Goal: Task Accomplishment & Management: Manage account settings

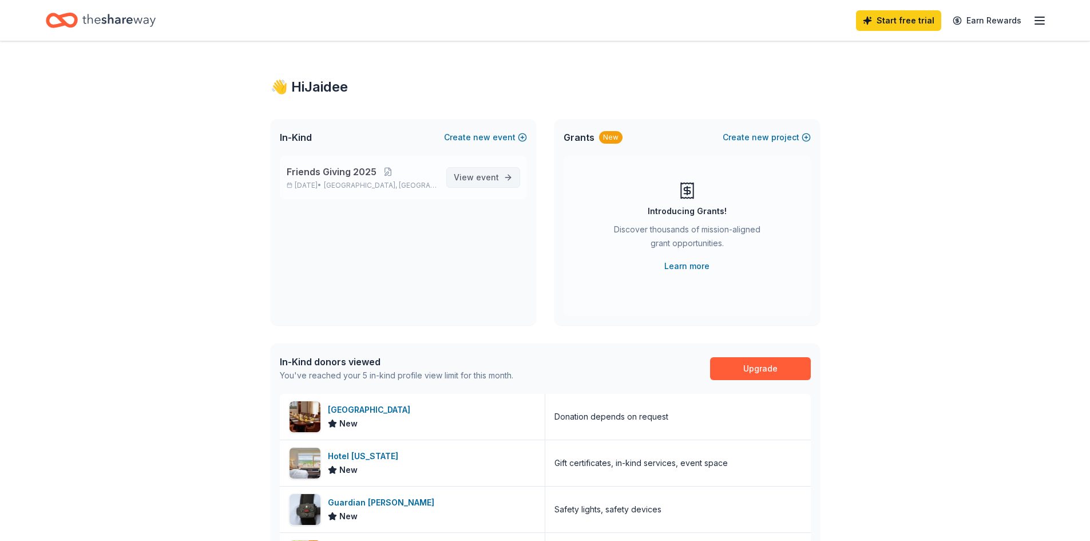
click at [465, 179] on span "View event" at bounding box center [476, 178] width 45 height 14
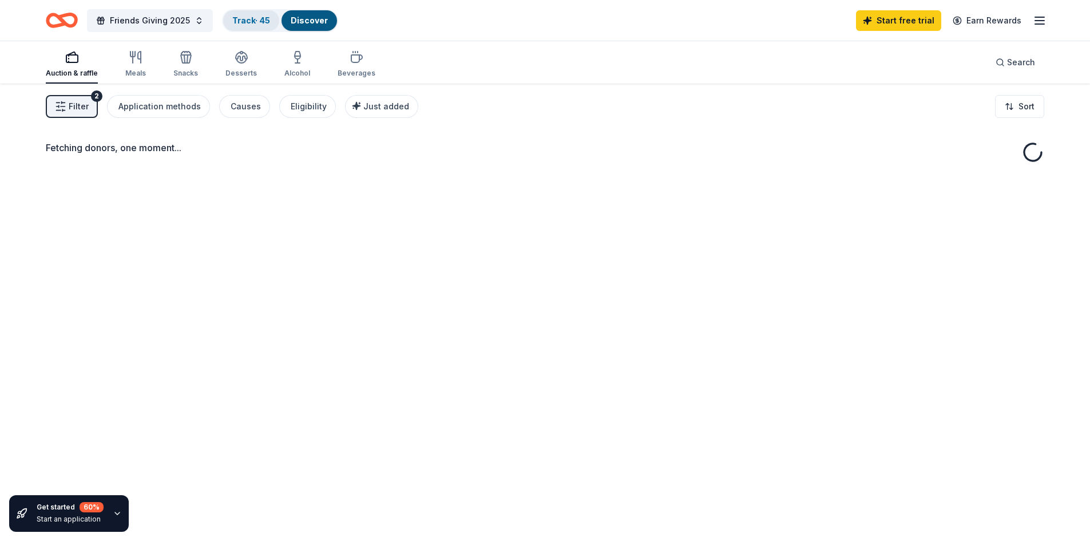
click at [256, 19] on link "Track · 45" at bounding box center [251, 20] width 38 height 10
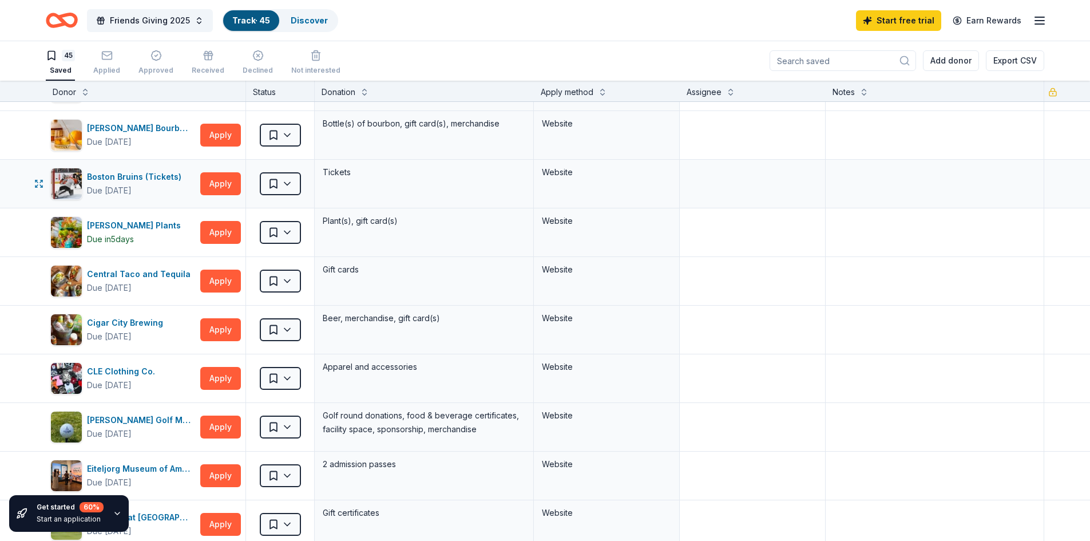
scroll to position [57, 0]
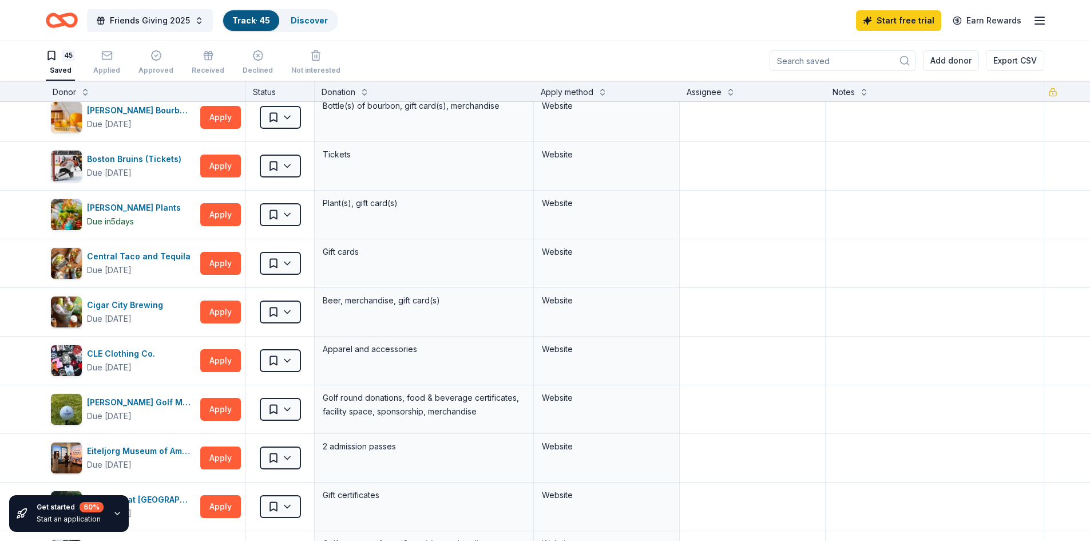
click at [84, 514] on div "Start an application" at bounding box center [70, 518] width 67 height 9
click at [120, 510] on icon "button" at bounding box center [117, 513] width 9 height 9
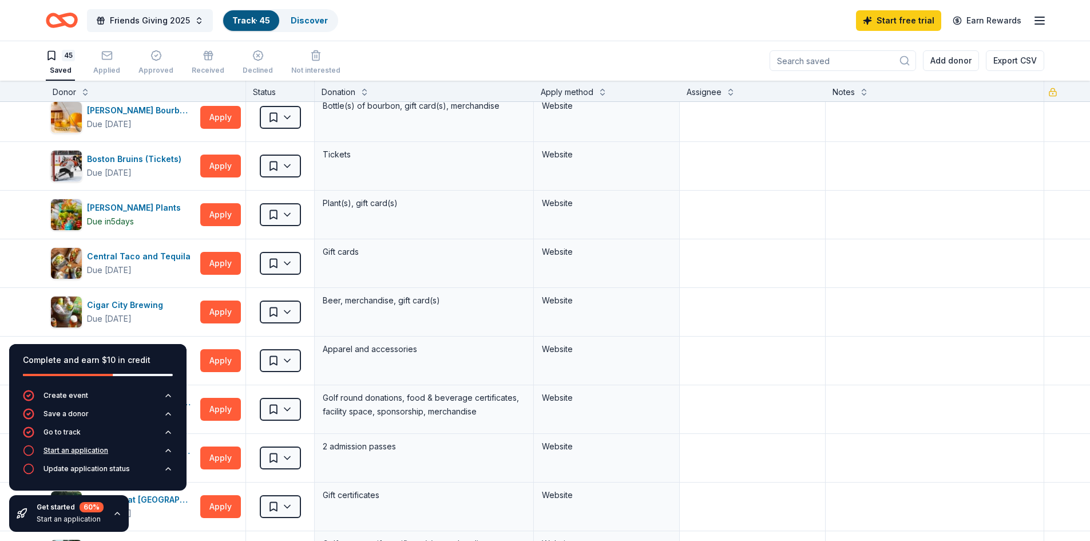
click at [54, 450] on div "Start an application" at bounding box center [75, 450] width 65 height 9
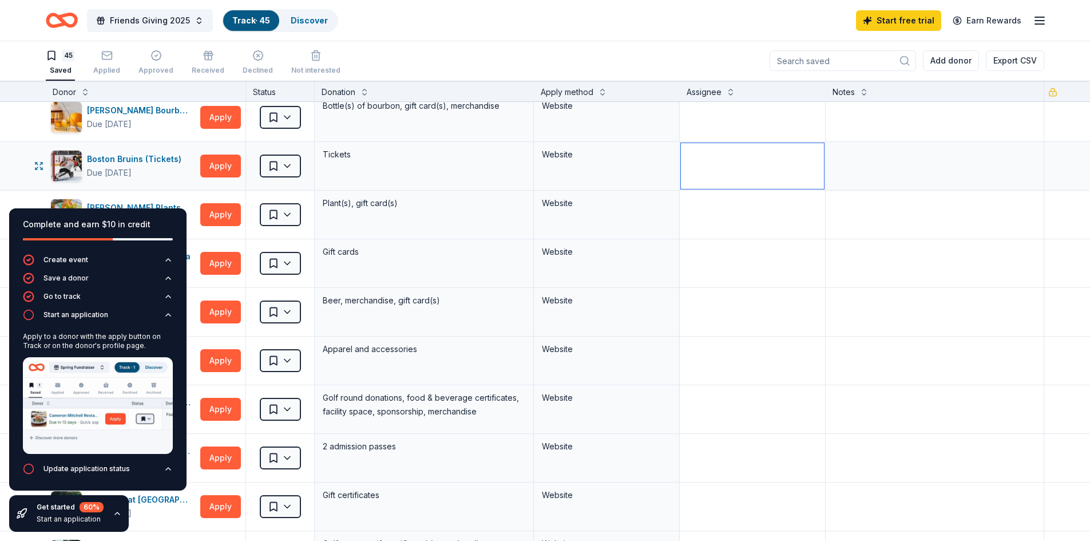
click at [770, 157] on textarea at bounding box center [752, 166] width 143 height 46
click at [25, 120] on div "Blanton's Bourbon Shop Due in 35 days Apply Saved Bottle(s) of bourbon, gift ca…" at bounding box center [545, 117] width 1090 height 48
click at [102, 56] on rect "button" at bounding box center [107, 54] width 10 height 7
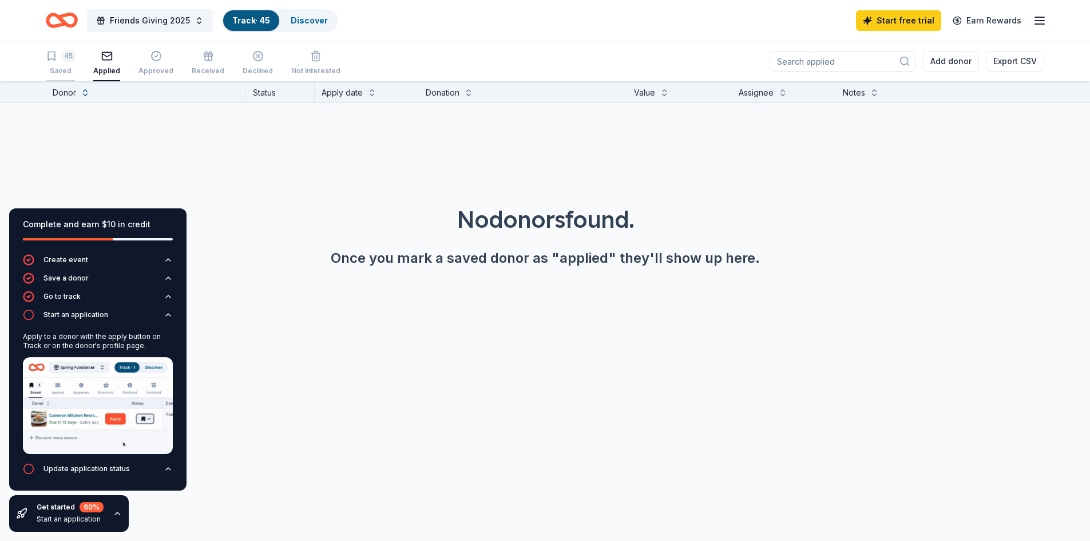
click at [74, 60] on div "45" at bounding box center [68, 55] width 13 height 11
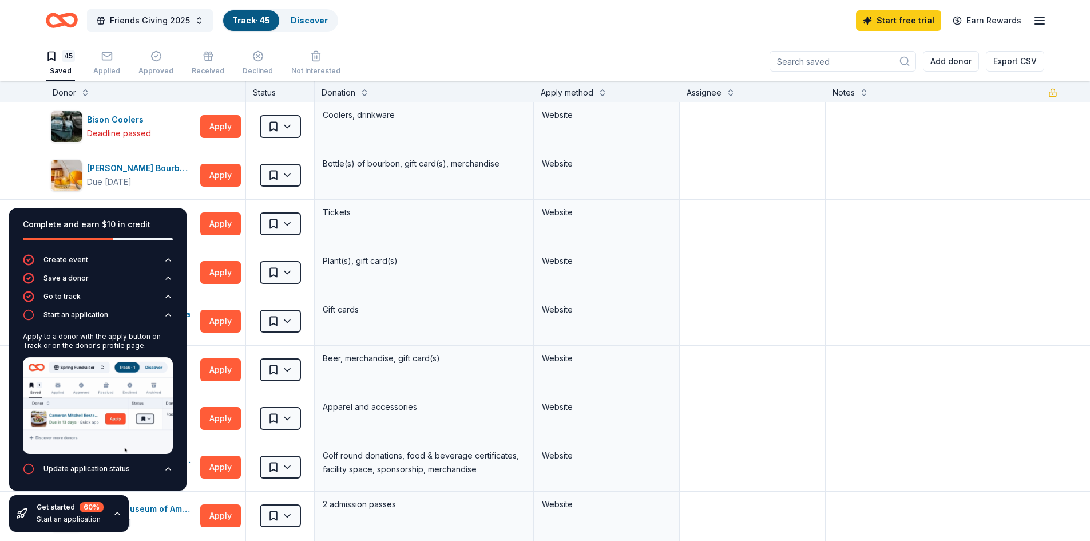
click at [116, 514] on icon "button" at bounding box center [117, 513] width 9 height 9
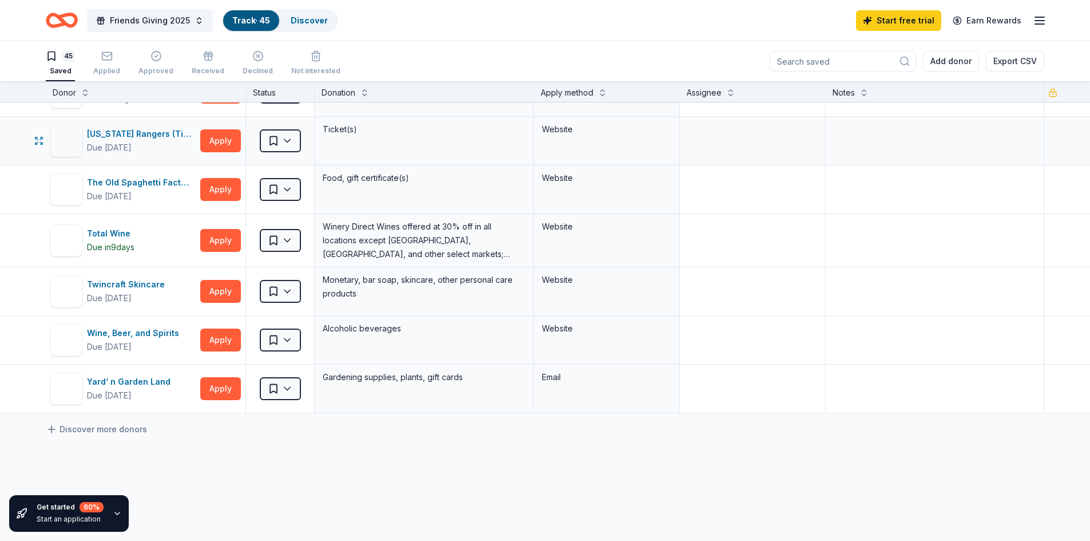
scroll to position [1945, 0]
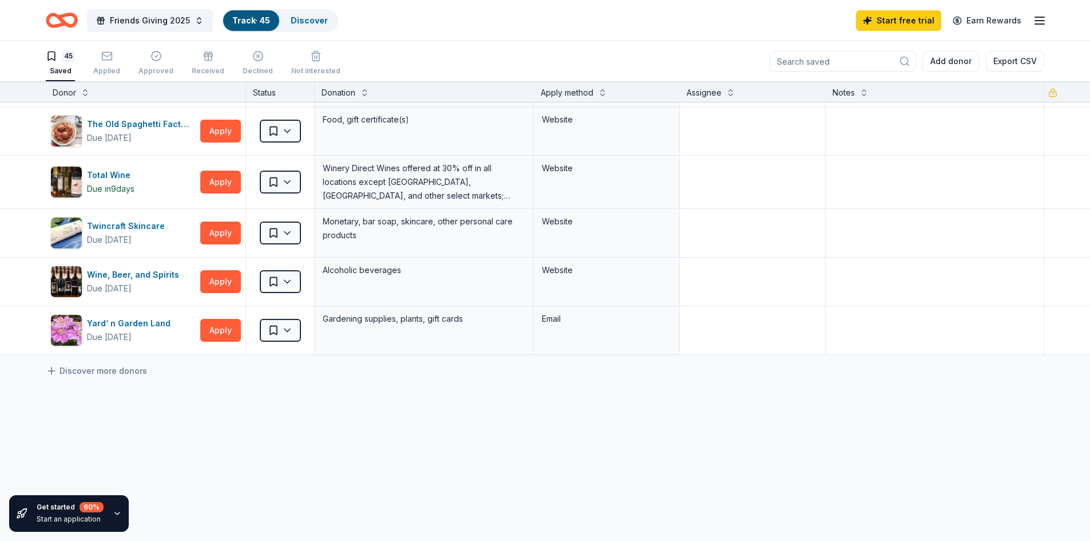
click at [847, 64] on input at bounding box center [843, 61] width 146 height 21
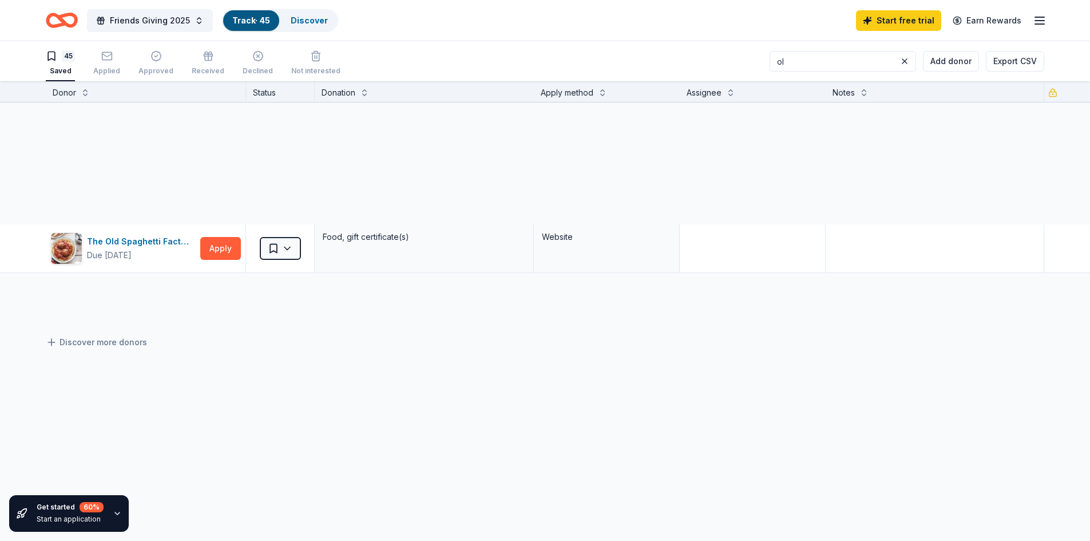
scroll to position [214, 0]
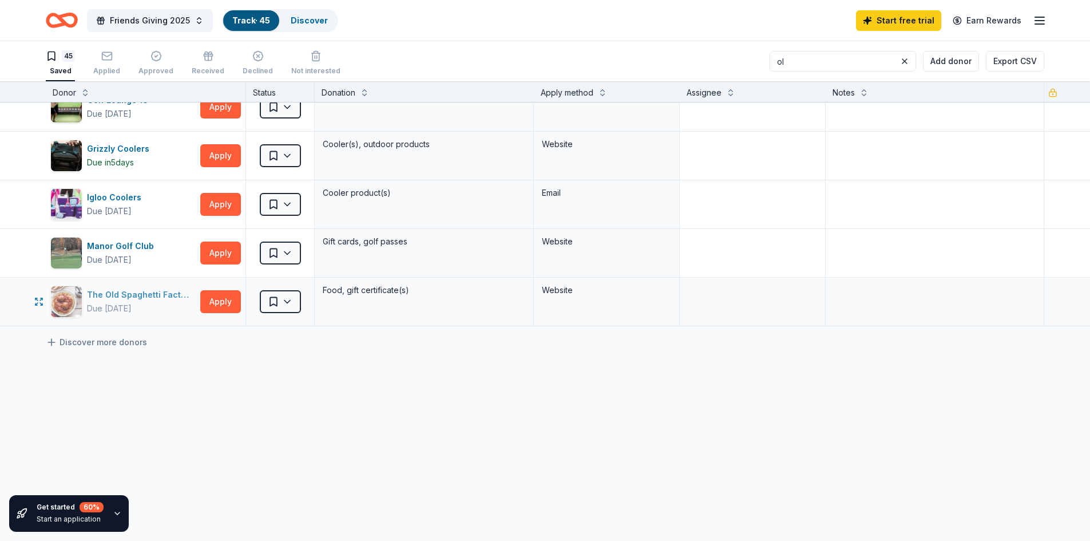
type input "ol"
click at [136, 295] on div "The Old Spaghetti Factory" at bounding box center [141, 295] width 109 height 14
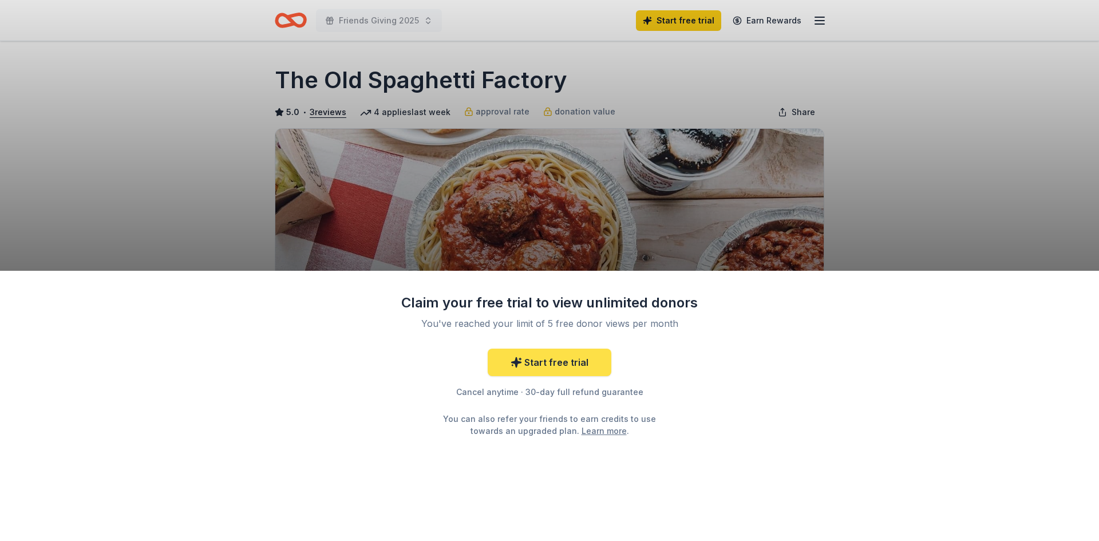
click at [554, 362] on link "Start free trial" at bounding box center [549, 361] width 124 height 27
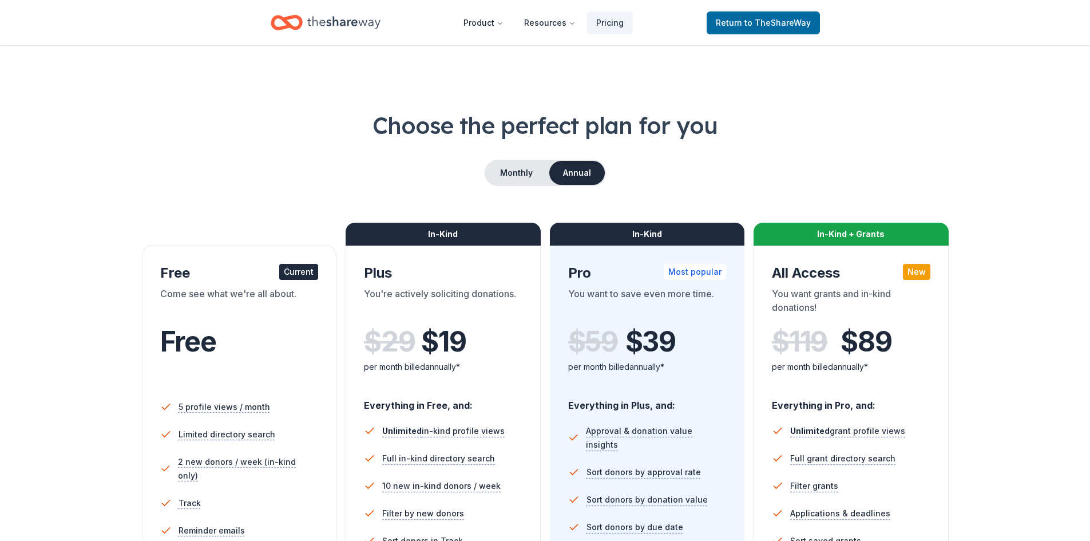
click at [293, 327] on div "Free" at bounding box center [239, 342] width 158 height 32
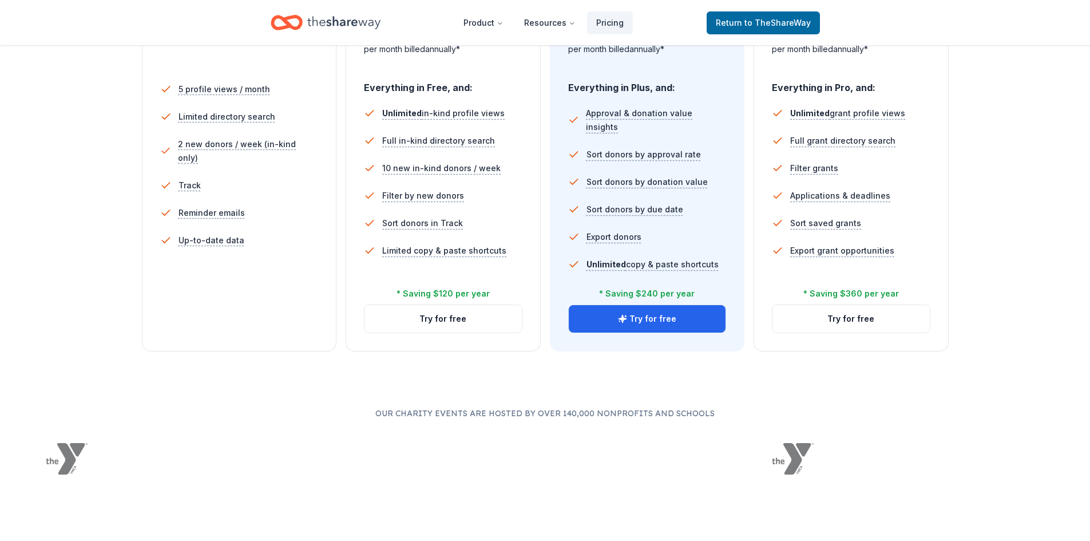
scroll to position [343, 0]
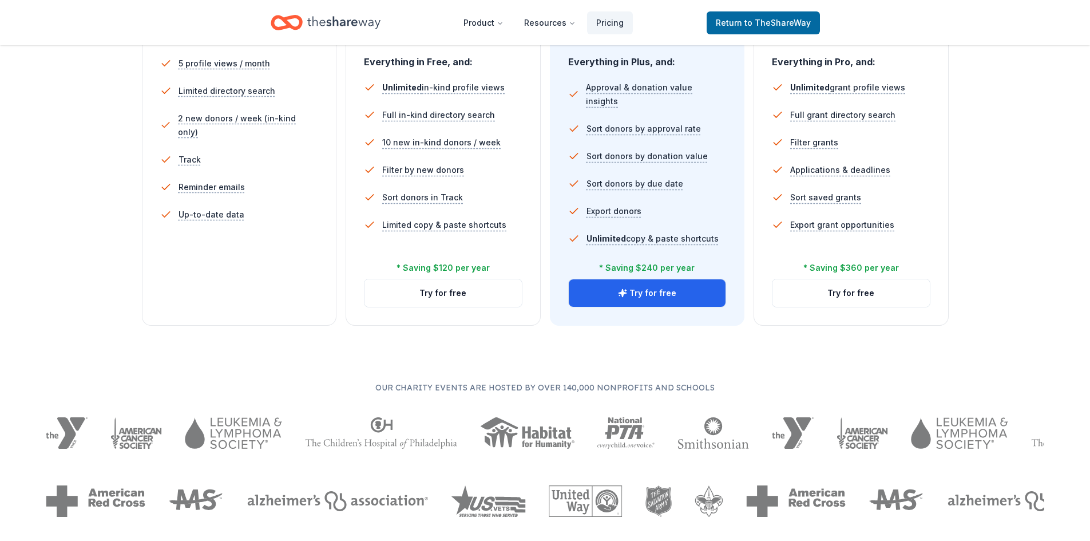
click at [276, 294] on div "Free Current Come see what we're all about. Free 5 profile views / month Limite…" at bounding box center [239, 113] width 195 height 423
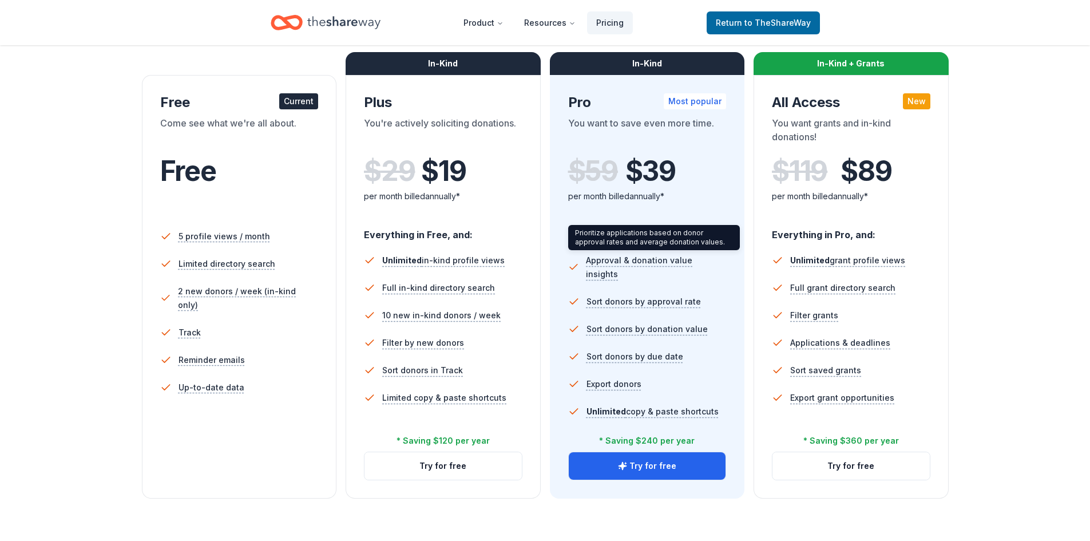
scroll to position [172, 0]
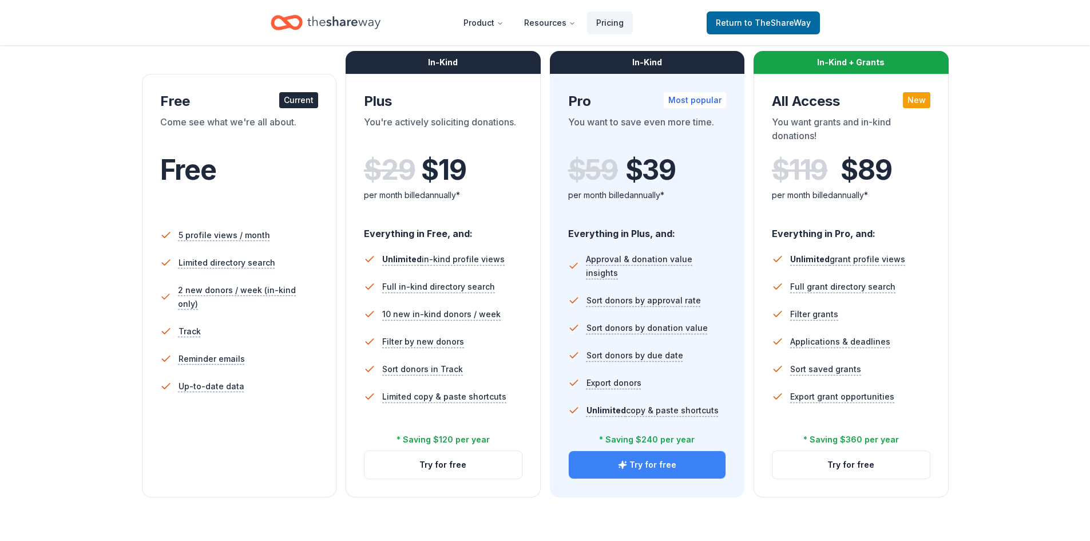
click at [663, 465] on button "Try for free" at bounding box center [647, 464] width 157 height 27
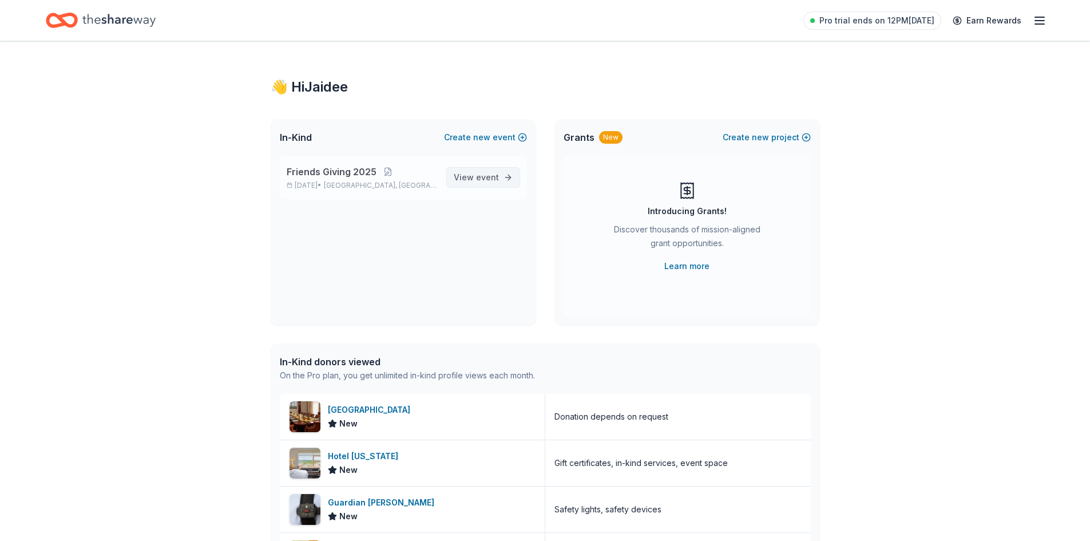
click at [471, 179] on span "View event" at bounding box center [476, 178] width 45 height 14
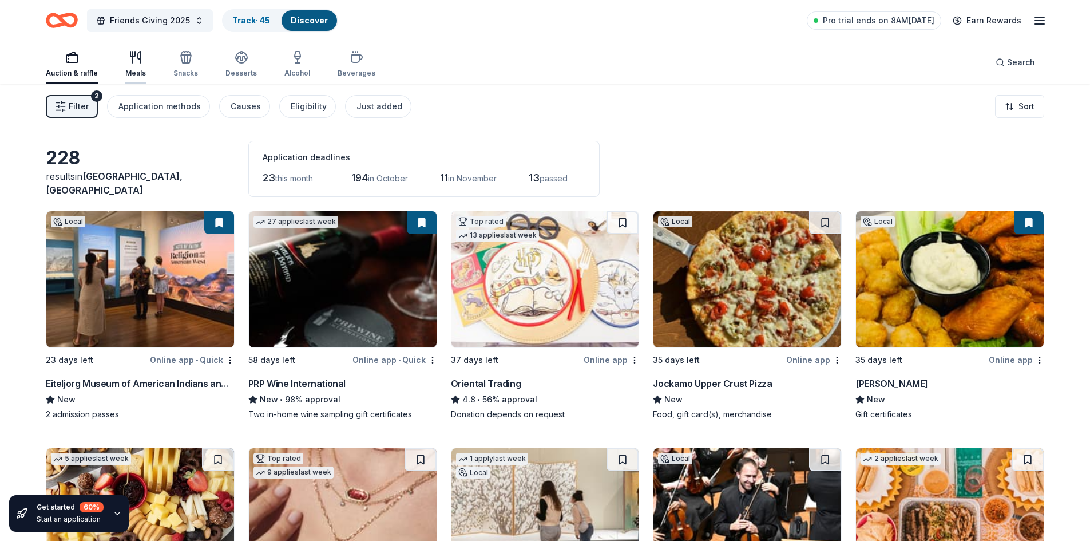
click at [132, 68] on div "Meals" at bounding box center [135, 63] width 21 height 27
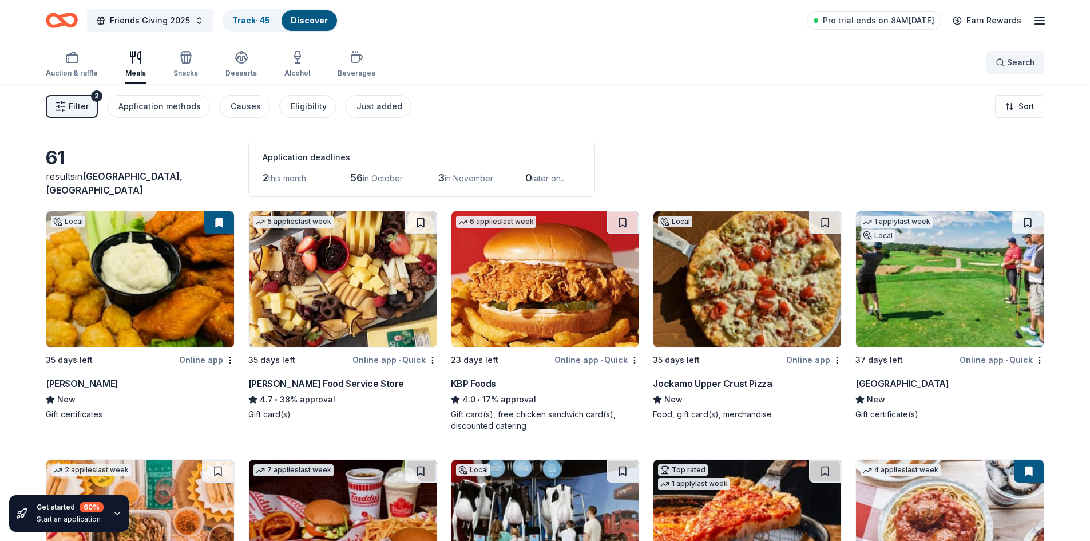
click at [1004, 54] on button "Search" at bounding box center [1015, 62] width 58 height 23
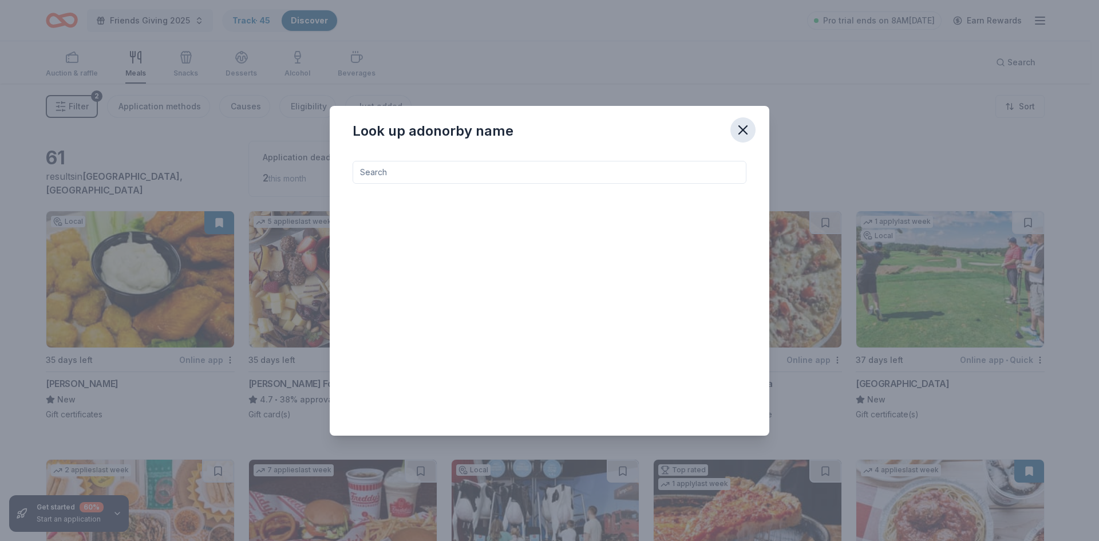
click at [742, 130] on icon "button" at bounding box center [743, 130] width 8 height 8
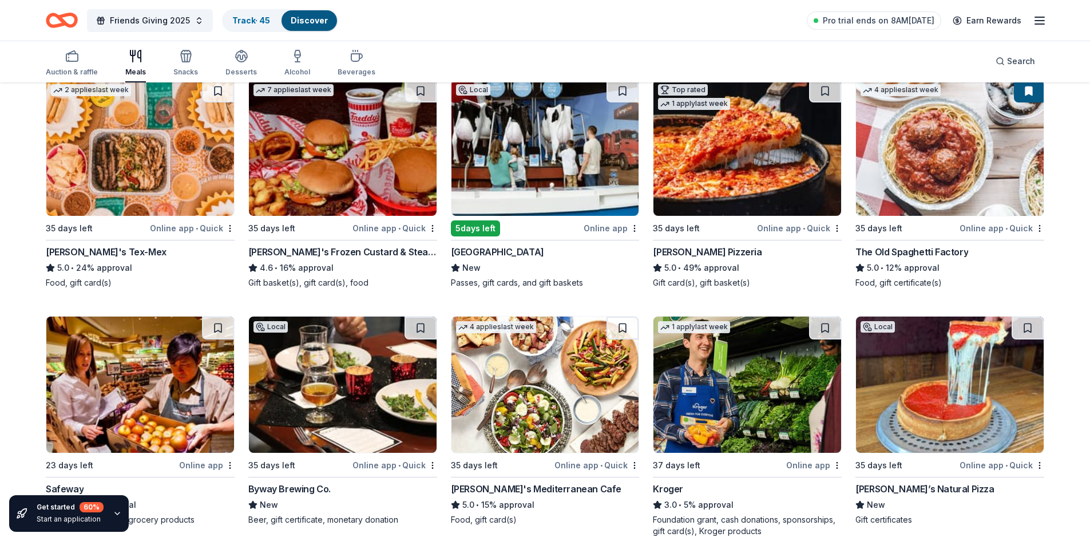
scroll to position [401, 0]
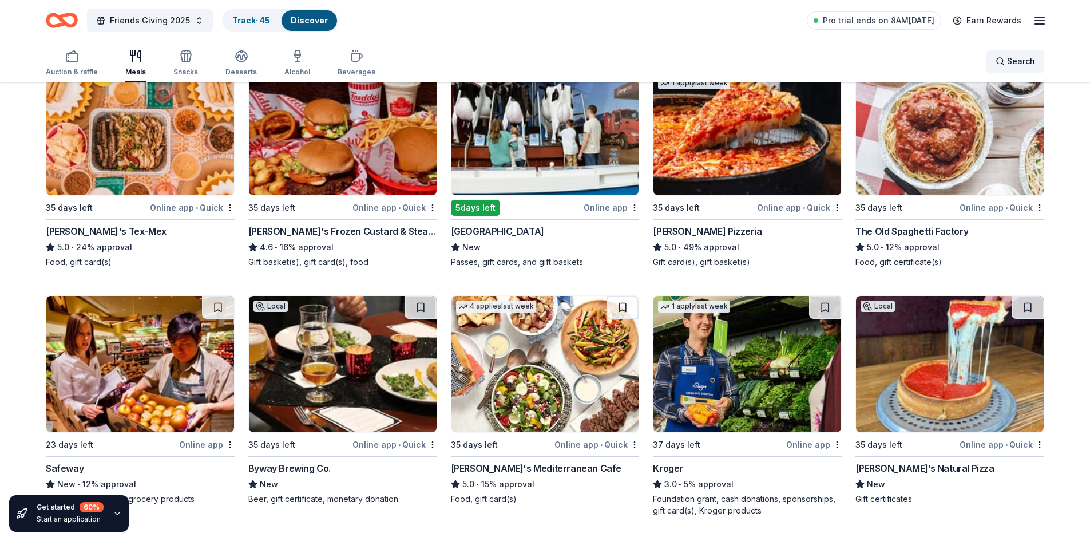
click at [1024, 62] on span "Search" at bounding box center [1021, 61] width 28 height 14
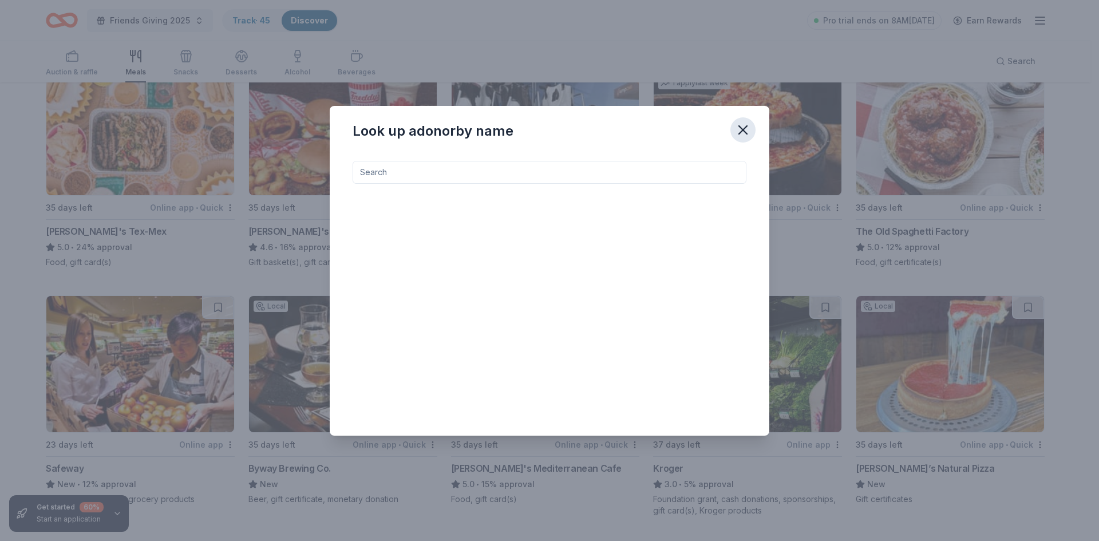
click at [744, 132] on icon "button" at bounding box center [743, 130] width 8 height 8
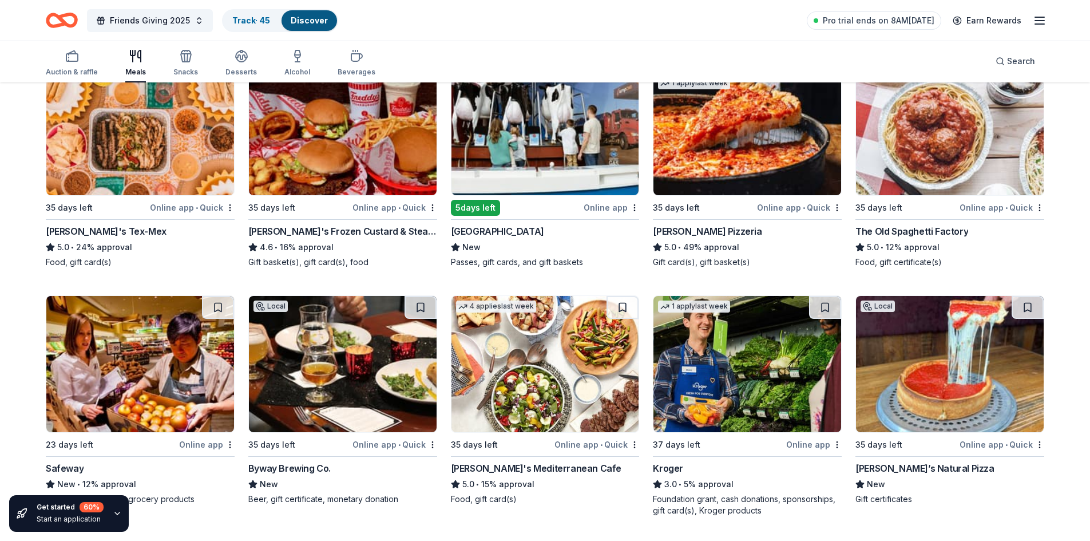
click at [894, 241] on div "5.0 • 12% approval" at bounding box center [949, 247] width 189 height 14
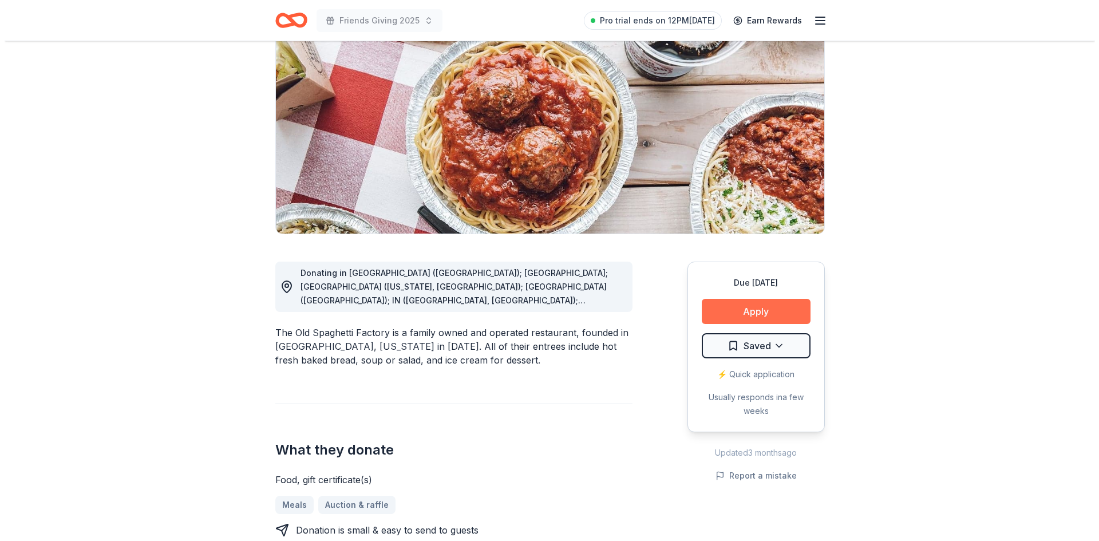
scroll to position [114, 0]
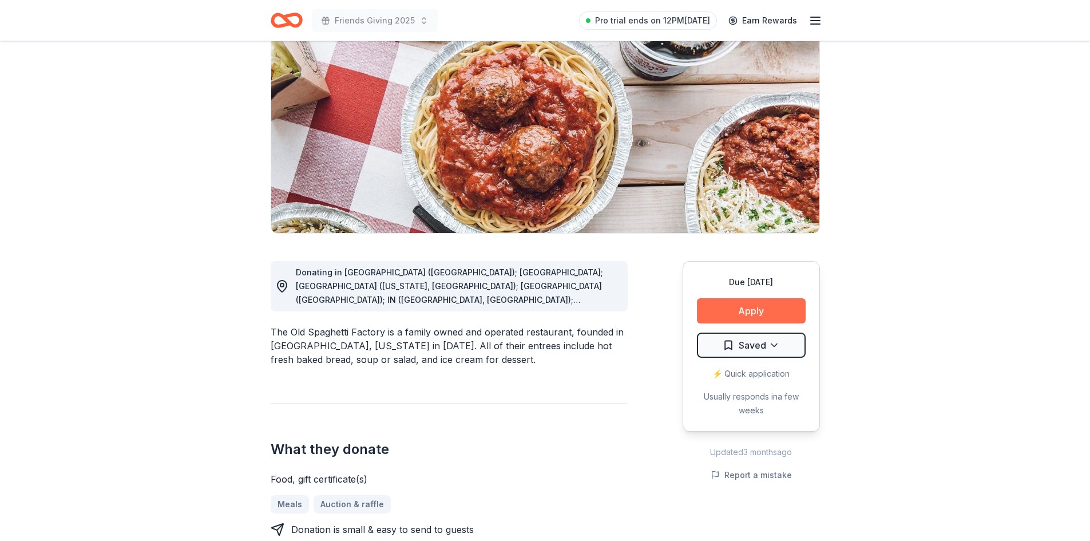
click at [753, 310] on button "Apply" at bounding box center [751, 310] width 109 height 25
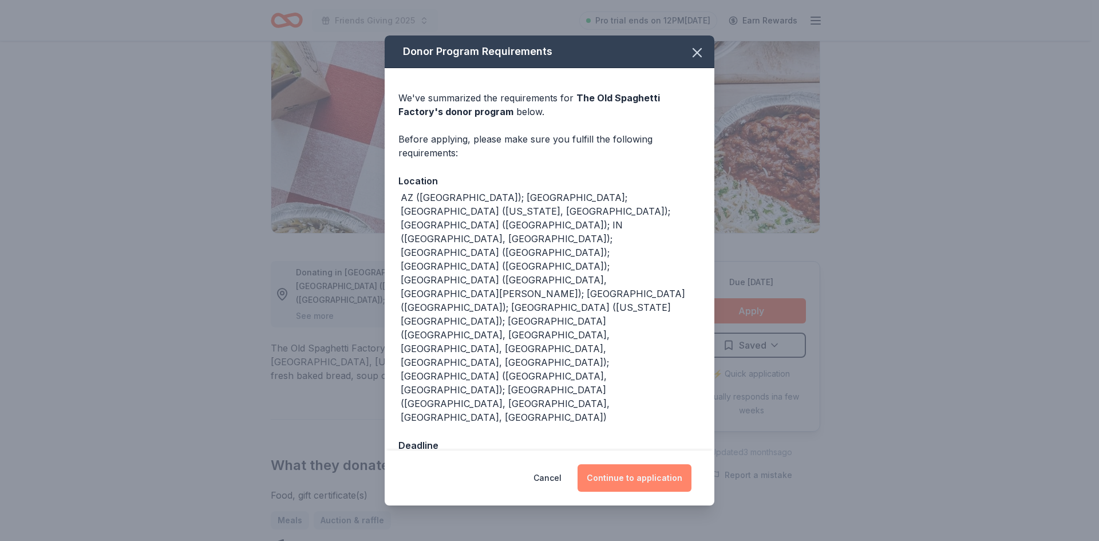
click at [636, 464] on button "Continue to application" at bounding box center [634, 477] width 114 height 27
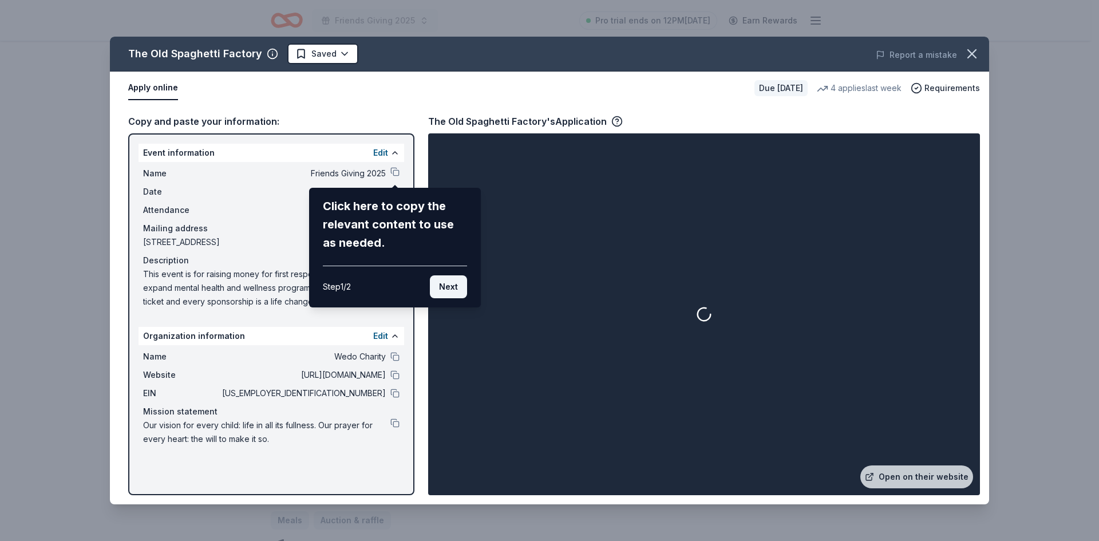
click at [446, 290] on button "Next" at bounding box center [448, 286] width 37 height 23
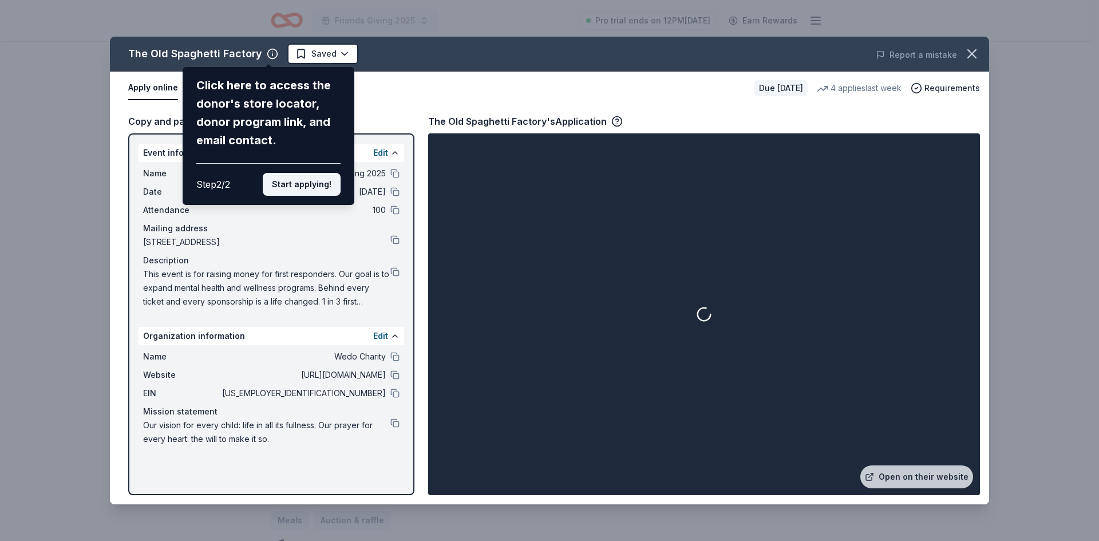
click at [293, 185] on button "Start applying!" at bounding box center [302, 184] width 78 height 23
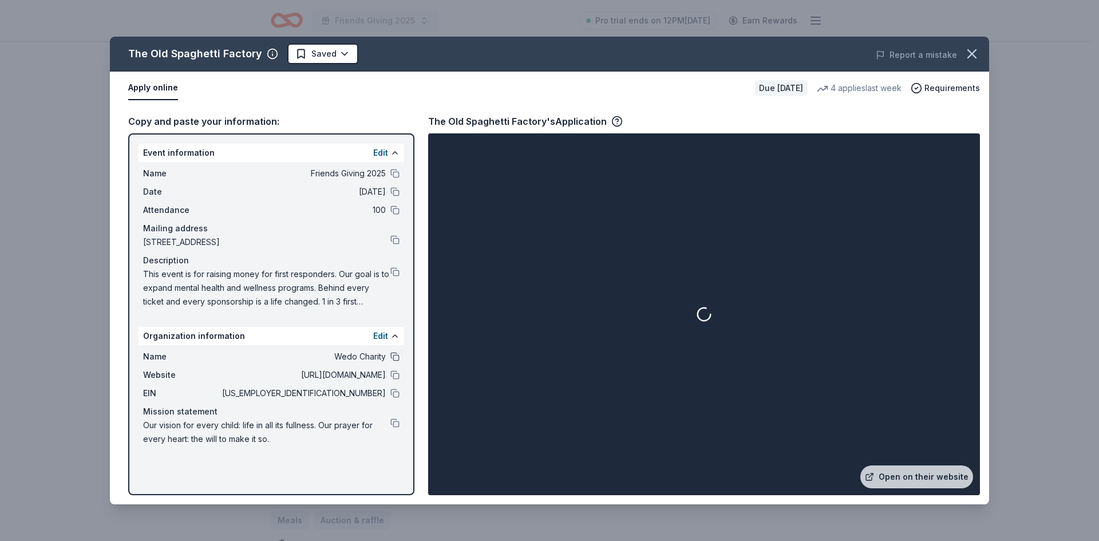
click at [394, 355] on button at bounding box center [394, 356] width 9 height 9
click at [384, 336] on button "Edit" at bounding box center [380, 336] width 15 height 14
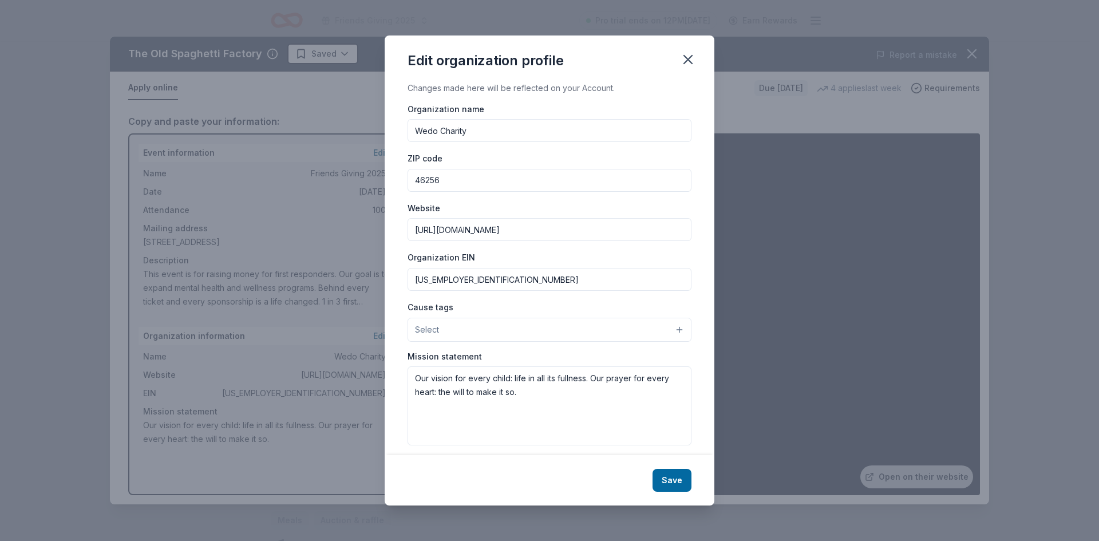
drag, startPoint x: 470, startPoint y: 134, endPoint x: 370, endPoint y: 127, distance: 99.8
click at [370, 127] on div "Edit organization profile Changes made here will be reflected on your Account. …" at bounding box center [549, 270] width 1099 height 541
type input "Donaide Foundation"
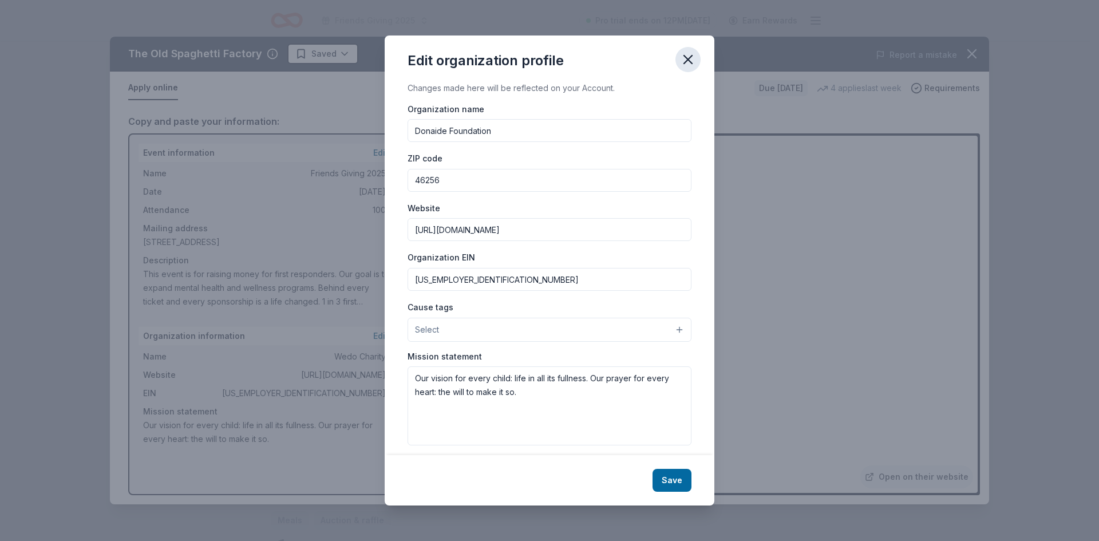
click at [692, 61] on icon "button" at bounding box center [688, 59] width 16 height 16
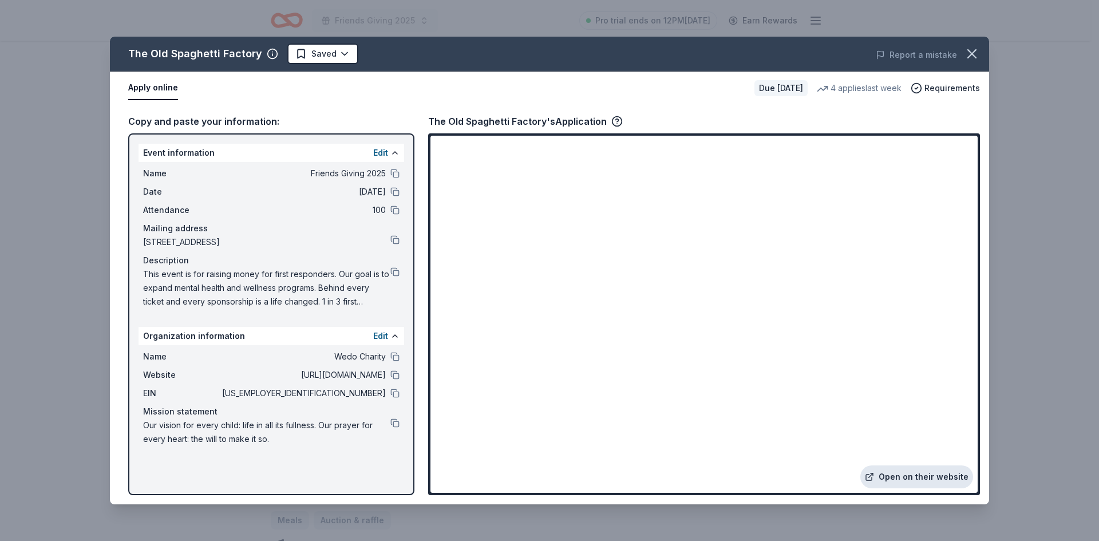
click at [915, 471] on link "Open on their website" at bounding box center [916, 476] width 113 height 23
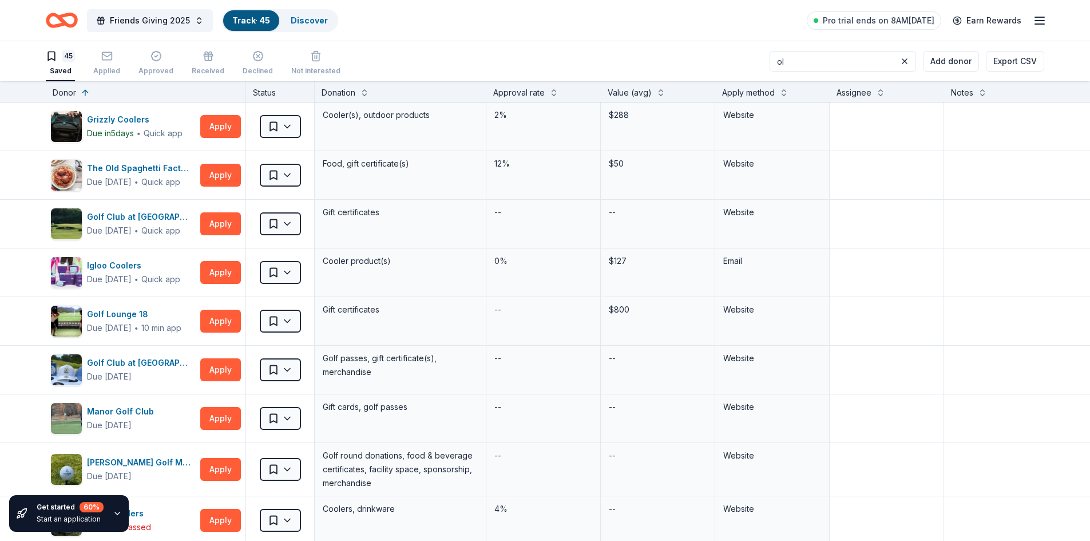
click at [54, 26] on icon "Home" at bounding box center [56, 19] width 18 height 11
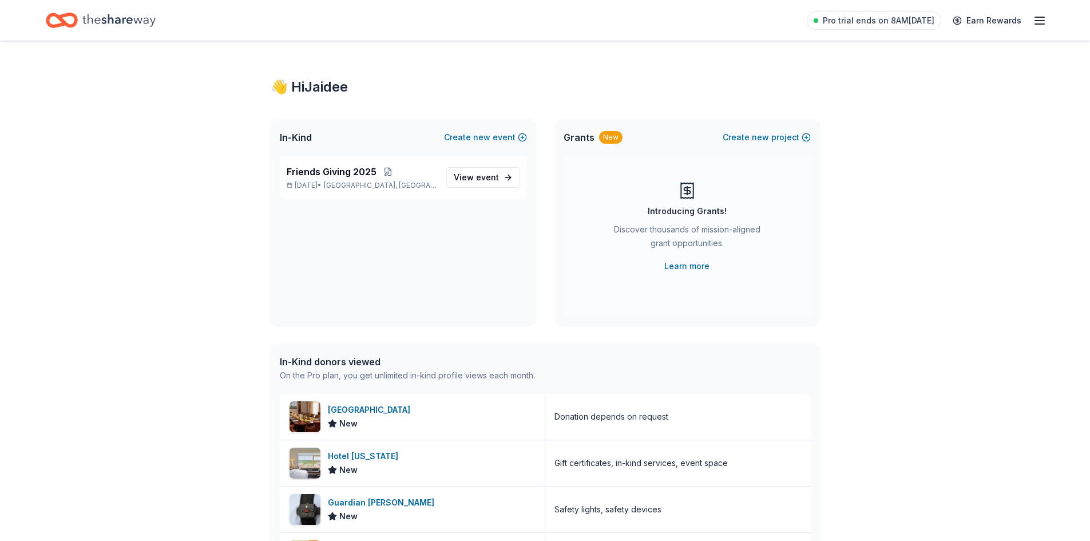
click at [1037, 21] on line "button" at bounding box center [1039, 21] width 9 height 0
click at [937, 57] on div "[EMAIL_ADDRESS][DOMAIN_NAME]" at bounding box center [961, 60] width 152 height 14
click at [933, 45] on div "👋 Hi [PERSON_NAME]" at bounding box center [961, 46] width 152 height 14
click at [918, 88] on link "Account" at bounding box center [903, 88] width 36 height 11
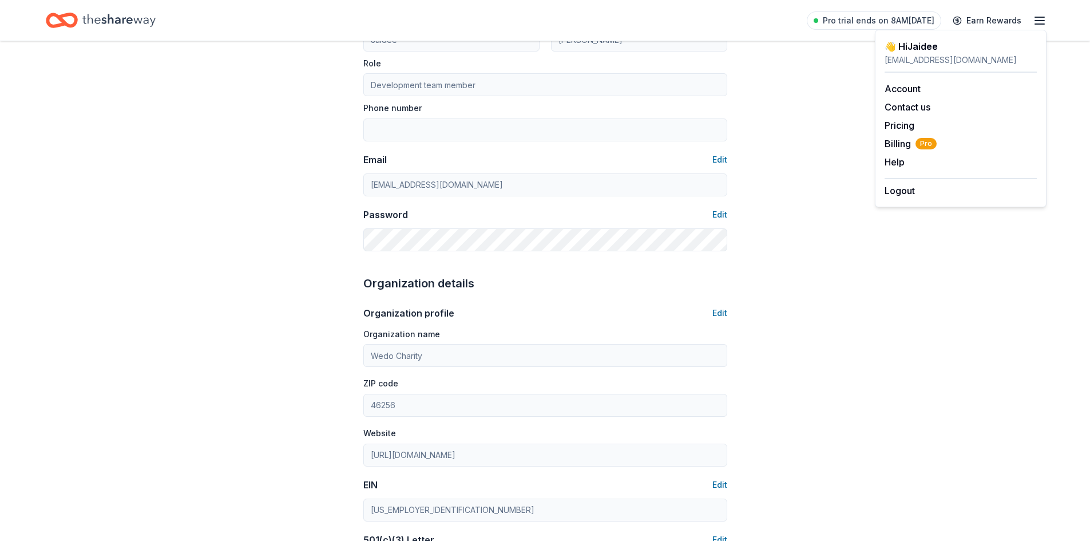
scroll to position [172, 0]
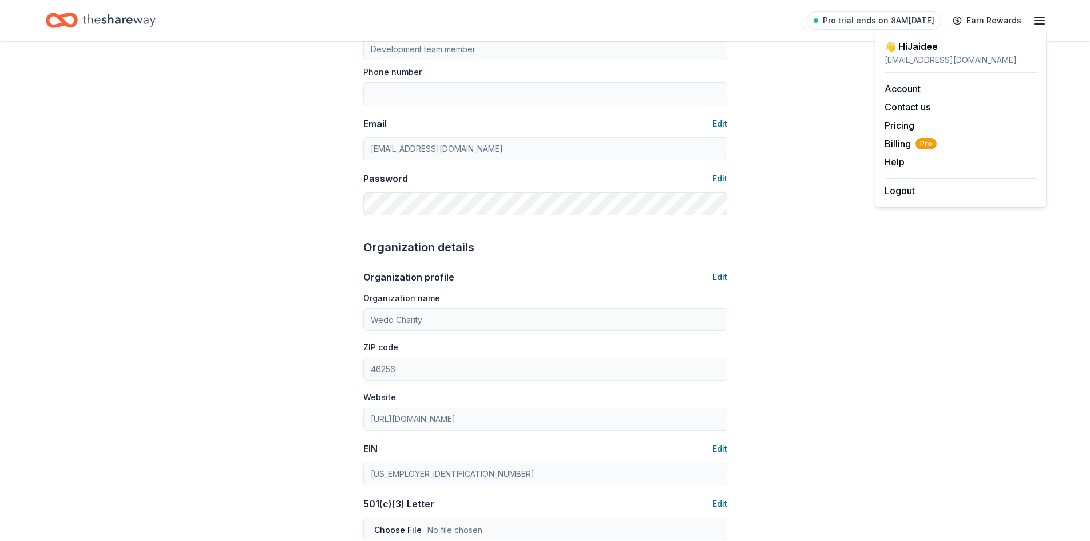
click at [720, 278] on button "Edit" at bounding box center [719, 277] width 15 height 14
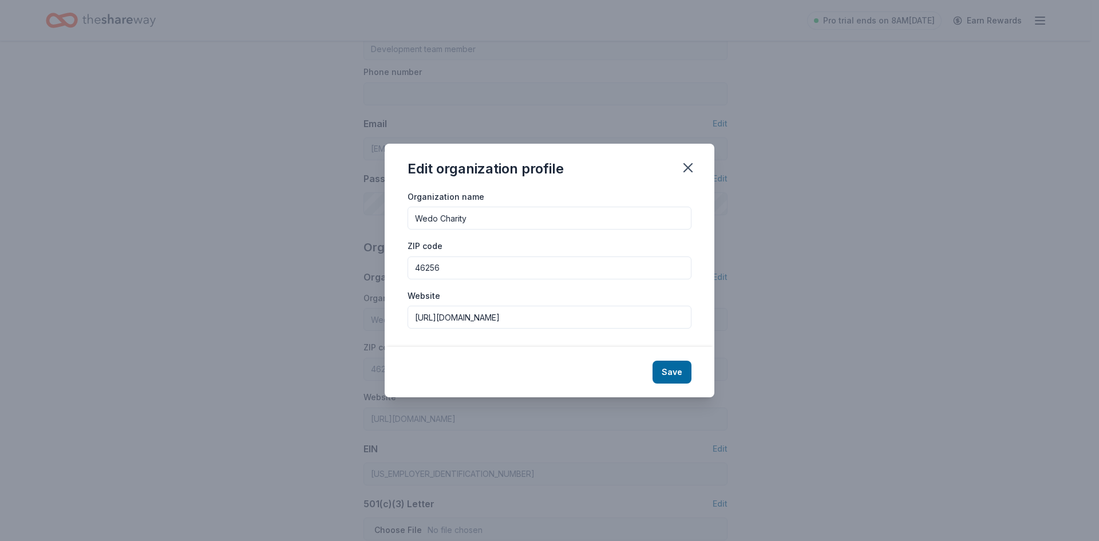
drag, startPoint x: 530, startPoint y: 221, endPoint x: 366, endPoint y: 209, distance: 164.6
click at [366, 209] on div "Edit organization profile Organization name Wedo Charity ZIP code 46256 Website…" at bounding box center [549, 270] width 1099 height 541
type input "Donaide Foundation"
click at [529, 320] on input "[URL][DOMAIN_NAME]" at bounding box center [549, 317] width 284 height 23
paste input "[DOMAIN_NAME][URL]"
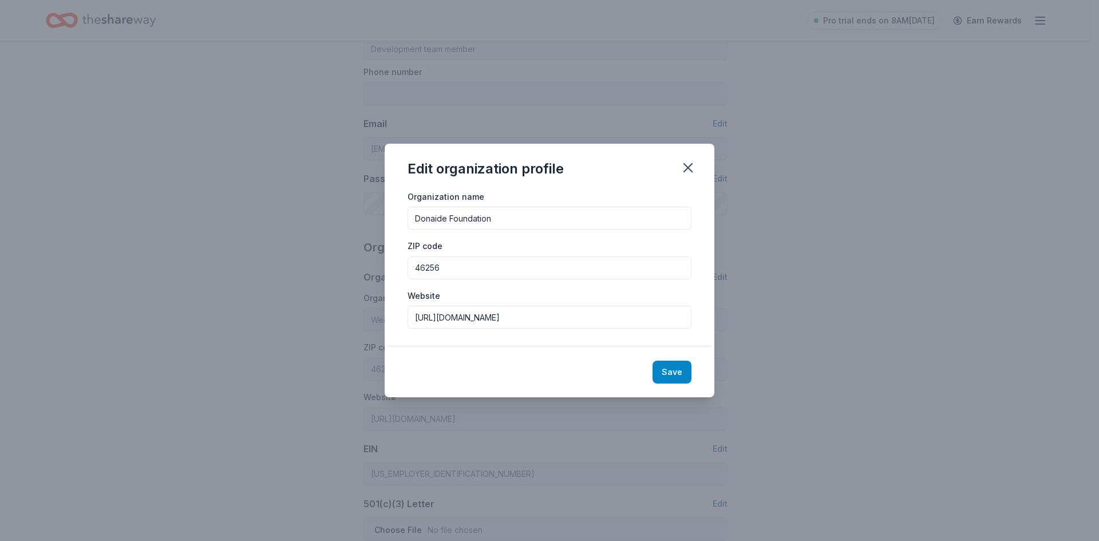
type input "[URL][DOMAIN_NAME]"
click at [671, 372] on button "Save" at bounding box center [671, 371] width 39 height 23
type input "Donaide Foundation"
type input "[URL][DOMAIN_NAME]"
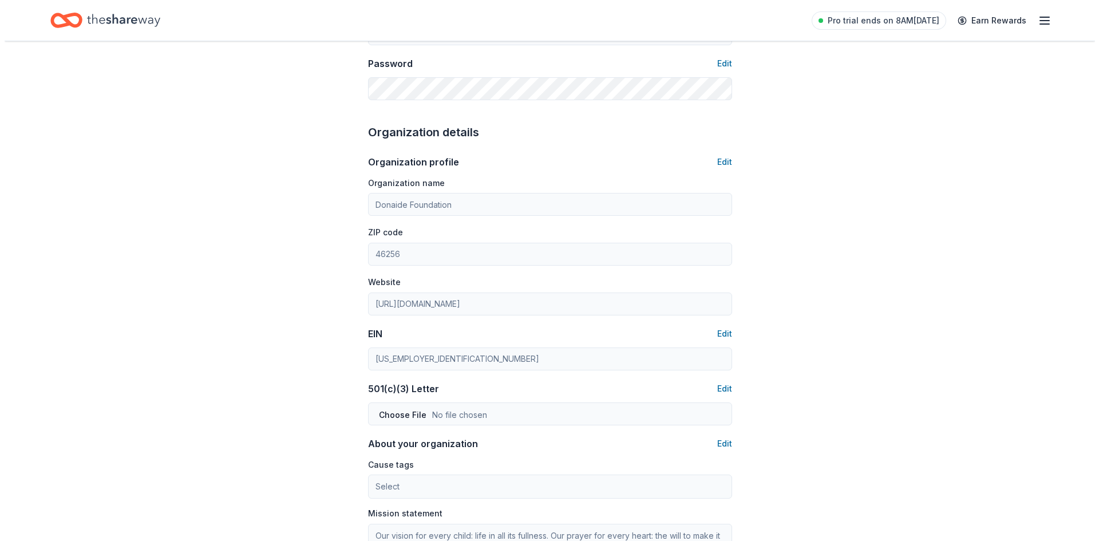
scroll to position [401, 0]
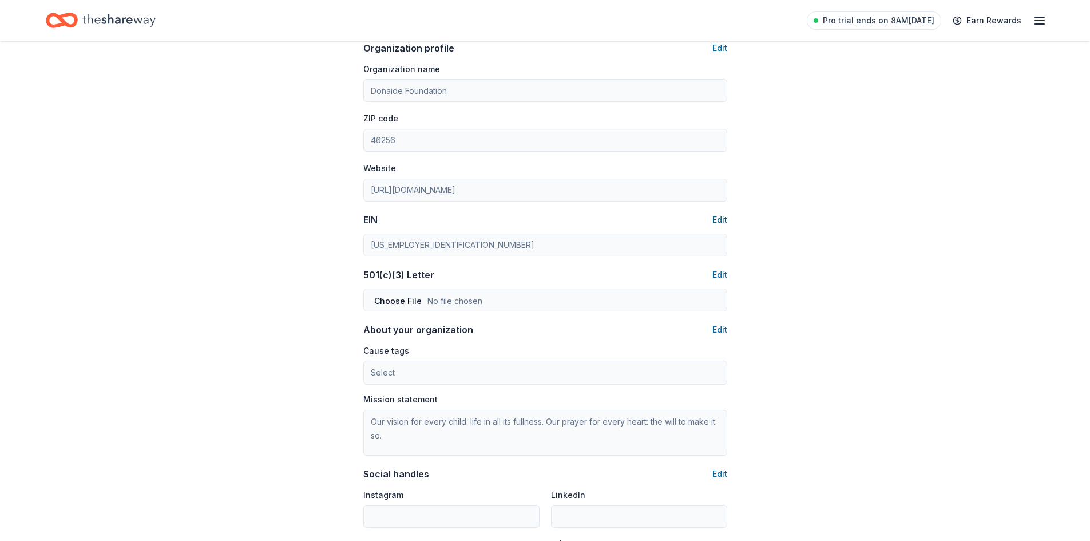
click at [717, 216] on button "Edit" at bounding box center [719, 220] width 15 height 14
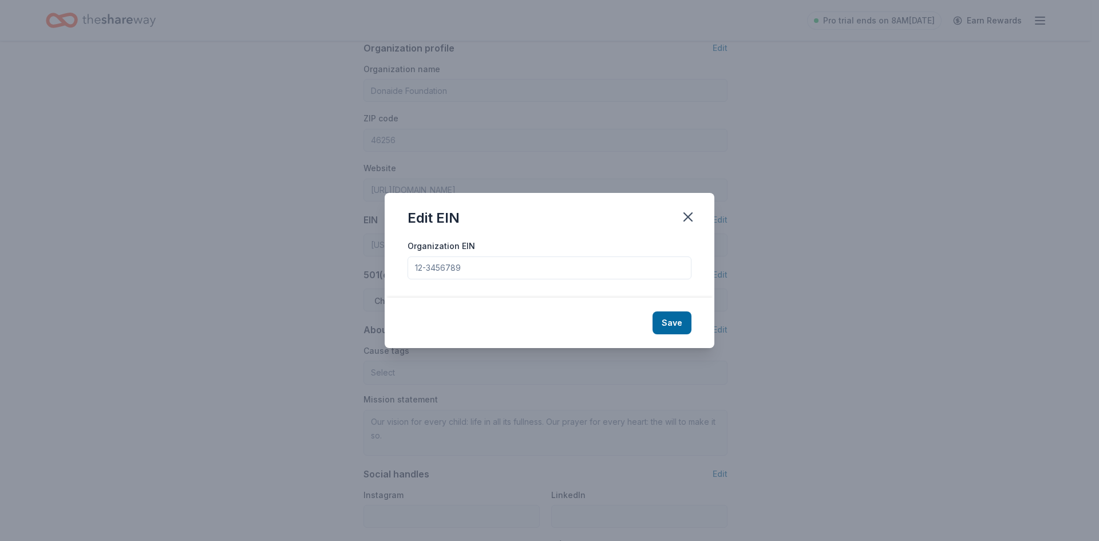
drag, startPoint x: 482, startPoint y: 265, endPoint x: 328, endPoint y: 264, distance: 153.3
click at [328, 264] on div "Edit EIN Organization EIN Save" at bounding box center [549, 270] width 1099 height 541
paste input "[US_EMPLOYER_IDENTIFICATION_NUMBER]"
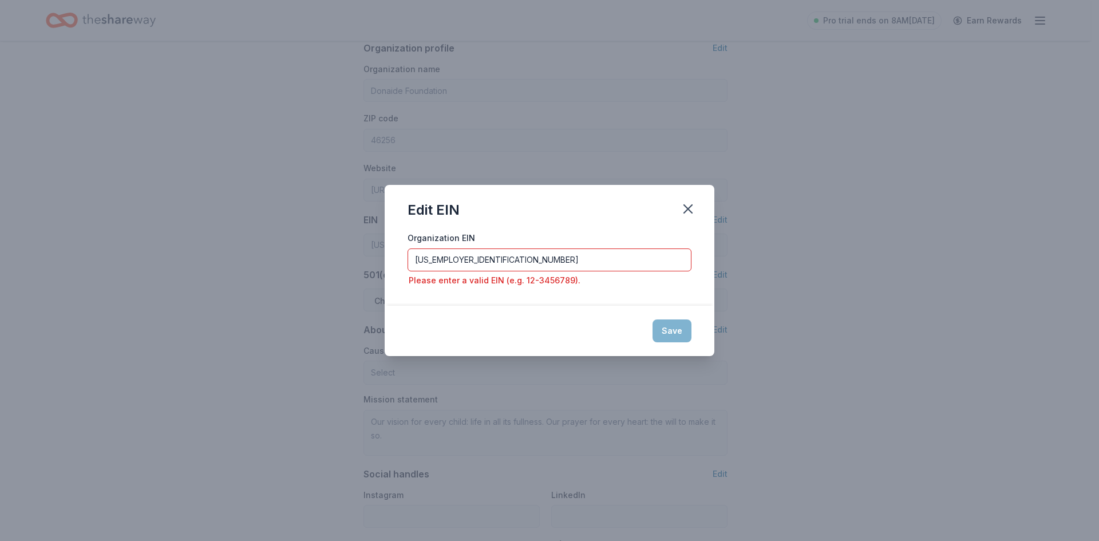
drag, startPoint x: 429, startPoint y: 260, endPoint x: 459, endPoint y: 271, distance: 31.5
click at [430, 260] on input "[US_EMPLOYER_IDENTIFICATION_NUMBER]" at bounding box center [549, 259] width 284 height 23
click at [655, 311] on div "Save" at bounding box center [549, 331] width 330 height 50
click at [477, 262] on input "851765184" at bounding box center [549, 259] width 284 height 23
click at [427, 261] on input "851765184" at bounding box center [549, 259] width 284 height 23
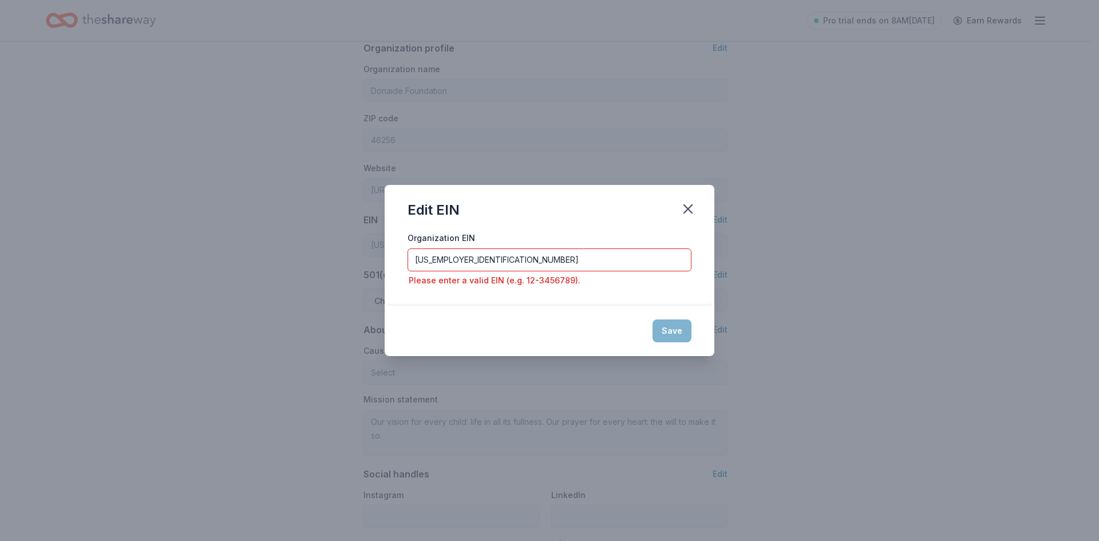
type input "[US_EMPLOYER_IDENTIFICATION_NUMBER]"
click at [559, 294] on div "Organization EIN [US_EMPLOYER_IDENTIFICATION_NUMBER] Please enter a valid EIN (…" at bounding box center [549, 268] width 330 height 75
click at [509, 283] on div "Please enter a valid EIN (e.g. 12-3456789)." at bounding box center [549, 280] width 284 height 14
drag, startPoint x: 461, startPoint y: 262, endPoint x: 384, endPoint y: 256, distance: 76.9
click at [384, 256] on div "Organization EIN [US_EMPLOYER_IDENTIFICATION_NUMBER] Please enter a valid EIN (…" at bounding box center [549, 268] width 330 height 75
